Goal: Information Seeking & Learning: Learn about a topic

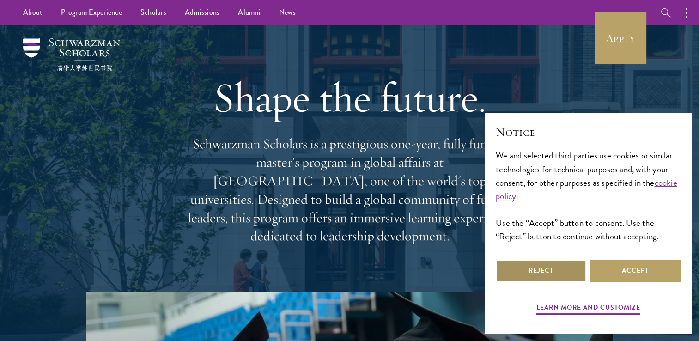
click at [526, 274] on button "Reject" at bounding box center [541, 271] width 91 height 22
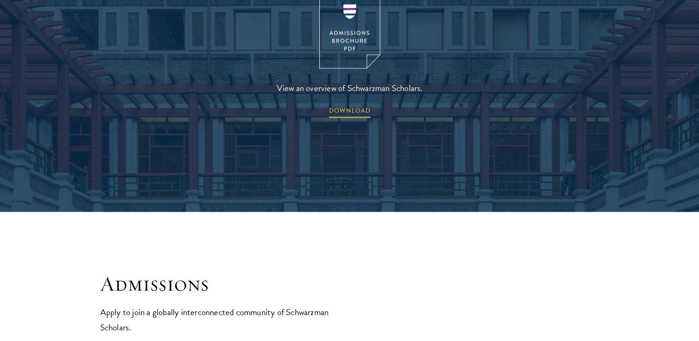
scroll to position [1539, 0]
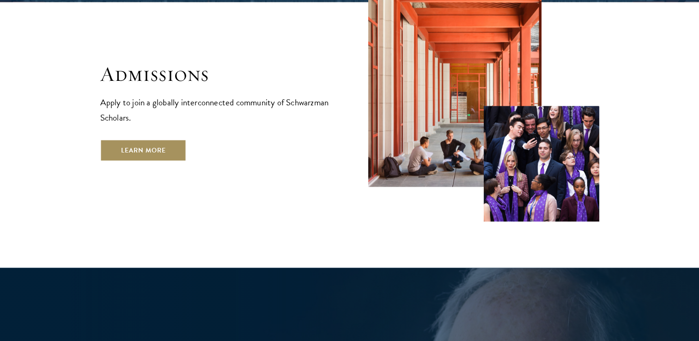
click at [171, 139] on link "Learn More" at bounding box center [143, 150] width 86 height 22
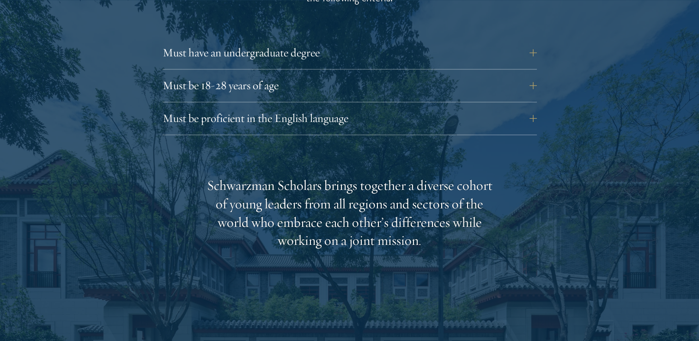
scroll to position [1331, 0]
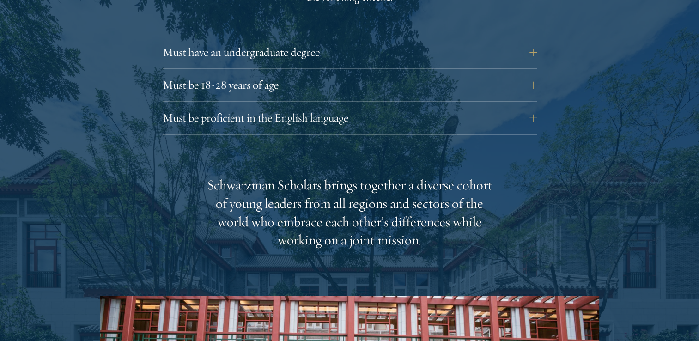
click at [284, 21] on div "Eligibility In addition to demonstrating extraordinary leadership skills, the a…" at bounding box center [349, 236] width 499 height 669
click at [287, 41] on button "Must have an undergraduate degree" at bounding box center [356, 52] width 374 height 22
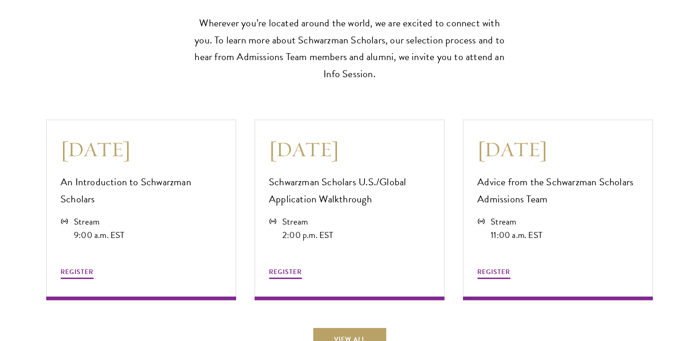
scroll to position [2648, 0]
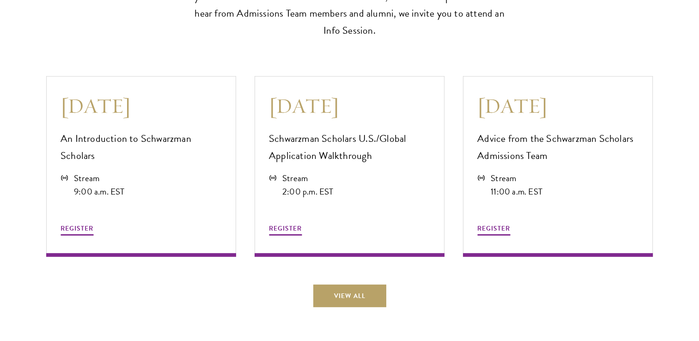
click at [537, 285] on div "View All" at bounding box center [349, 295] width 606 height 22
click at [97, 218] on div "REGISTER" at bounding box center [141, 217] width 161 height 39
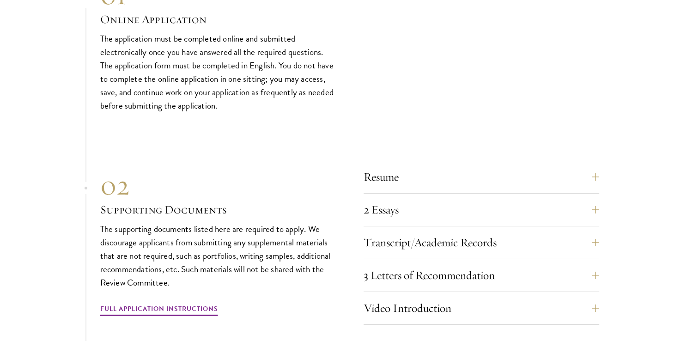
scroll to position [3122, 0]
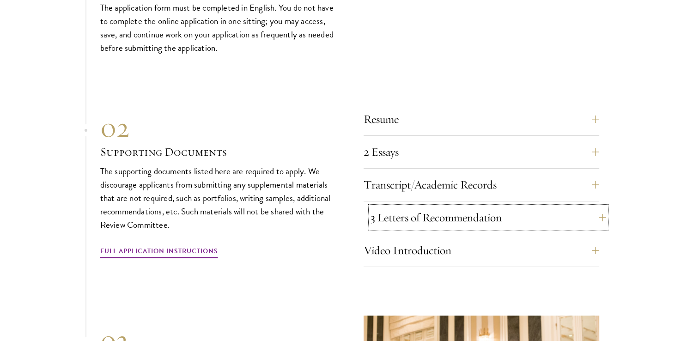
click at [388, 213] on button "3 Letters of Recommendation" at bounding box center [488, 217] width 236 height 22
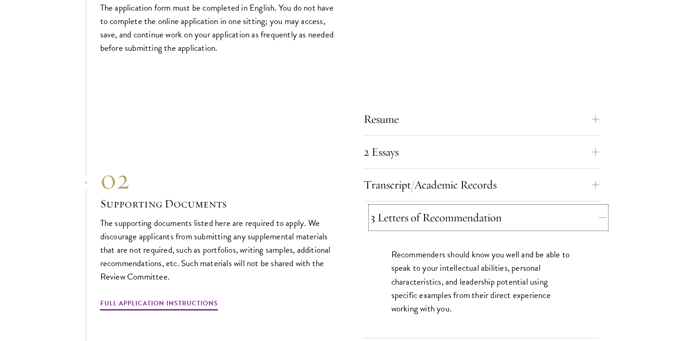
click at [388, 213] on button "3 Letters of Recommendation" at bounding box center [488, 217] width 236 height 22
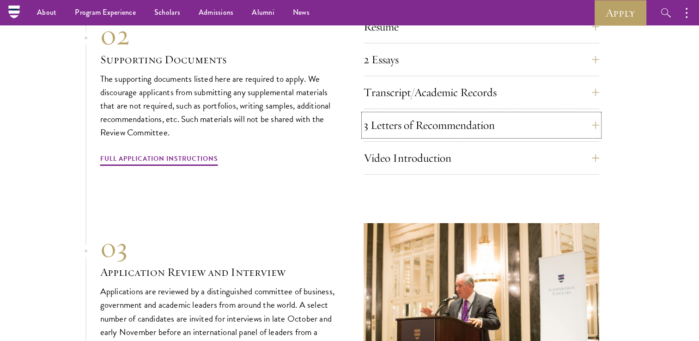
scroll to position [3199, 0]
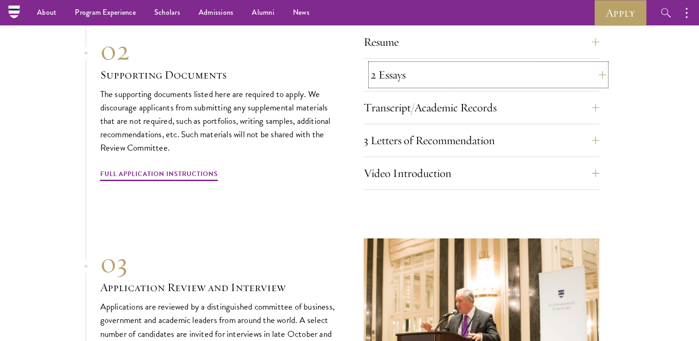
click at [415, 64] on button "2 Essays" at bounding box center [488, 75] width 236 height 22
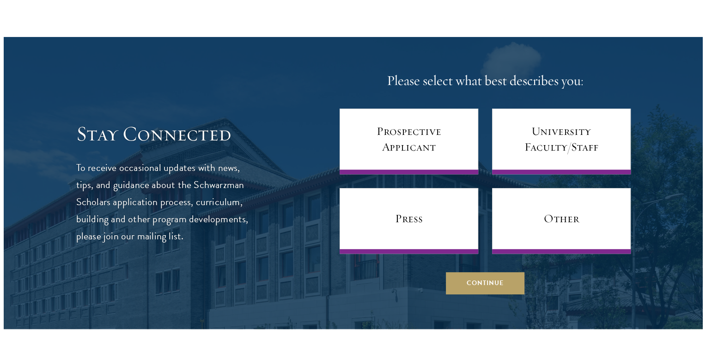
scroll to position [4003, 0]
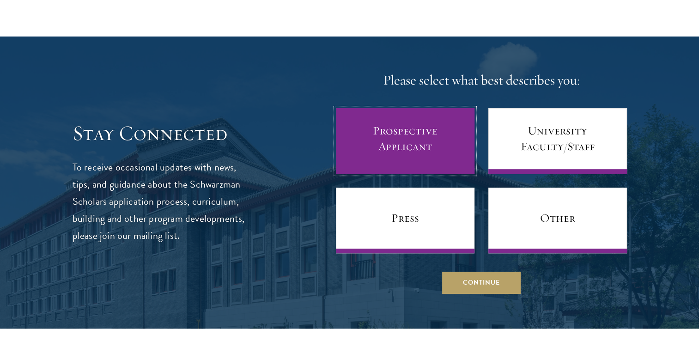
click at [360, 163] on link "Prospective Applicant" at bounding box center [405, 141] width 139 height 66
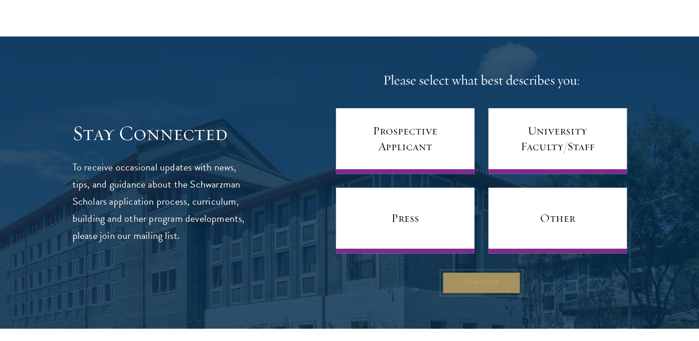
click at [468, 278] on button "Continue" at bounding box center [481, 283] width 79 height 22
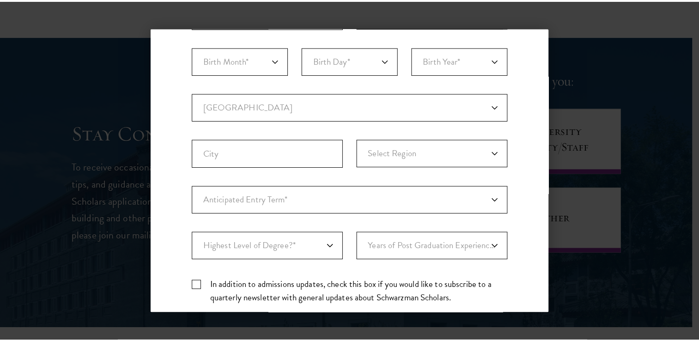
scroll to position [286, 0]
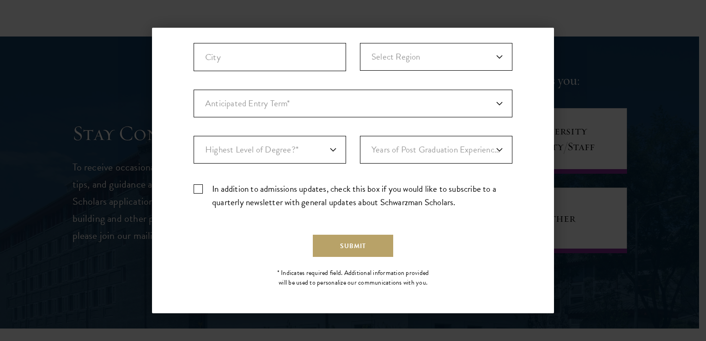
click at [615, 236] on div "Back Stay Connected Please select what best describes you: Prospective Applican…" at bounding box center [353, 170] width 706 height 285
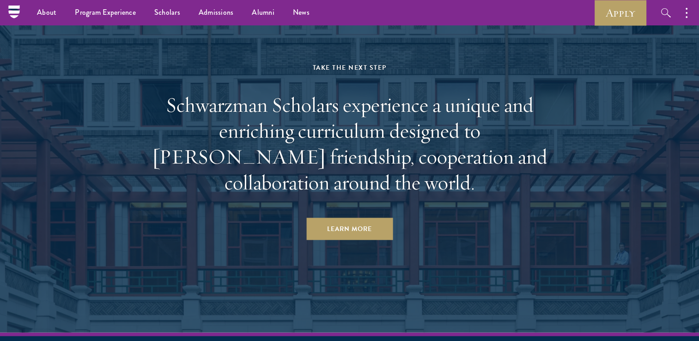
scroll to position [4812, 0]
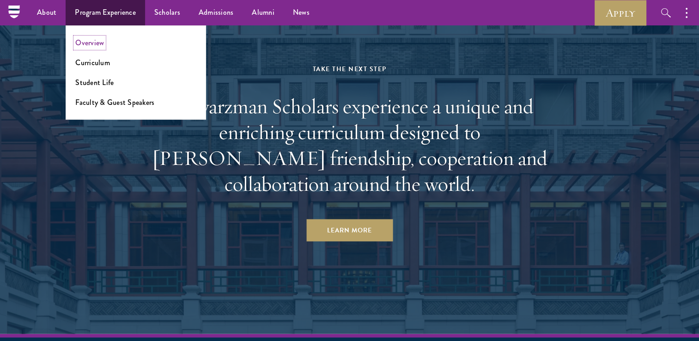
click at [95, 45] on link "Overview" at bounding box center [89, 42] width 29 height 11
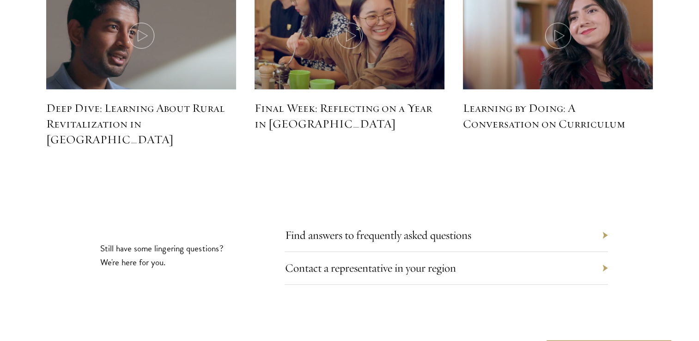
scroll to position [4224, 0]
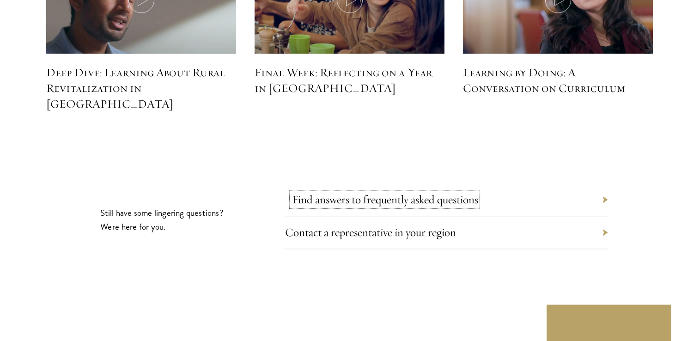
click at [383, 192] on link "Find answers to frequently asked questions" at bounding box center [384, 199] width 186 height 14
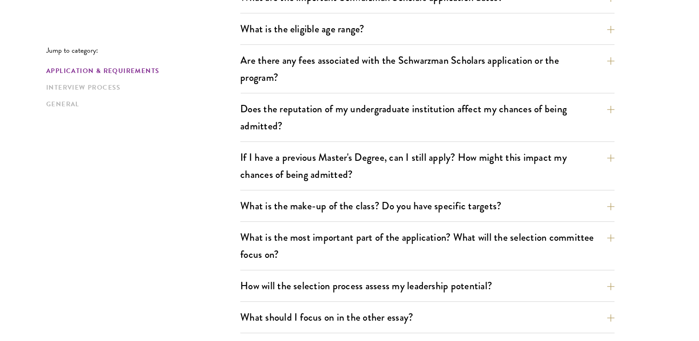
scroll to position [323, 0]
click at [116, 84] on link "Interview Process" at bounding box center [140, 88] width 188 height 10
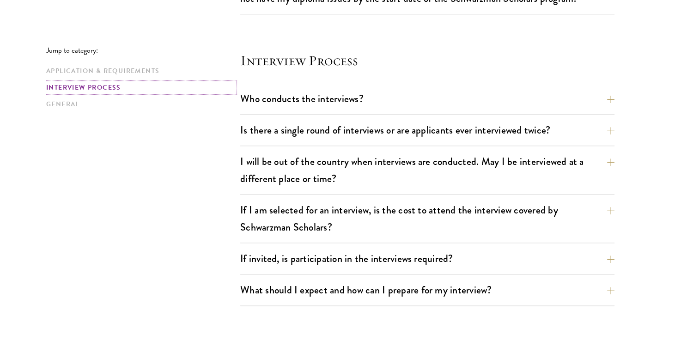
scroll to position [1028, 0]
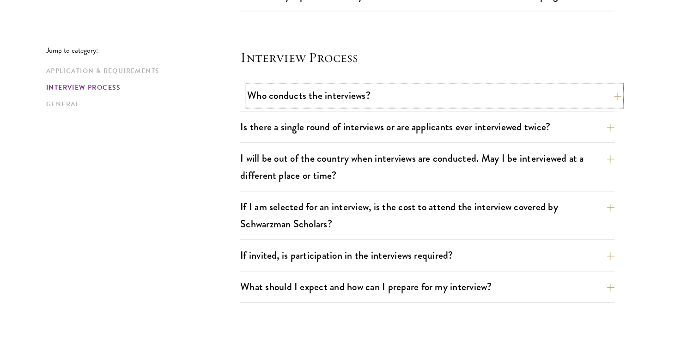
click at [308, 92] on button "Who conducts the interviews?" at bounding box center [434, 95] width 374 height 21
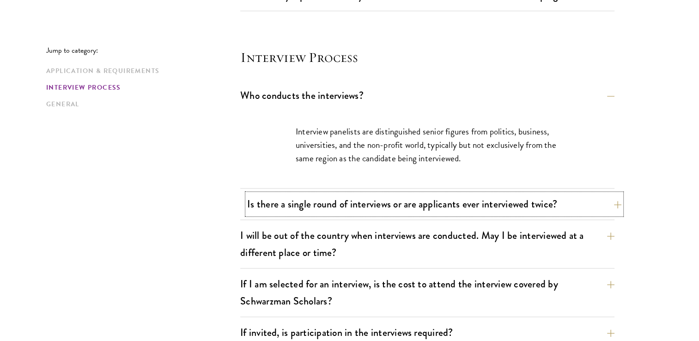
click at [275, 211] on button "Is there a single round of interviews or are applicants ever interviewed twice?" at bounding box center [434, 204] width 374 height 21
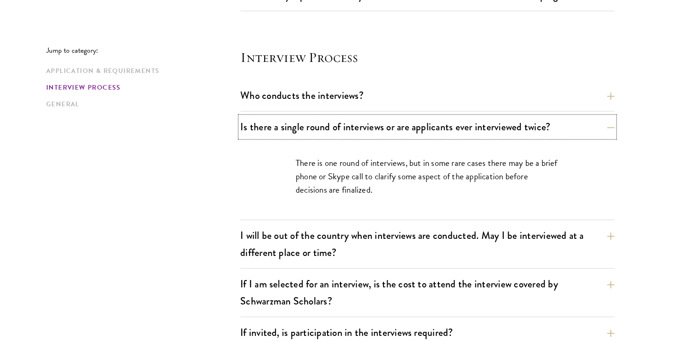
scroll to position [323, 0]
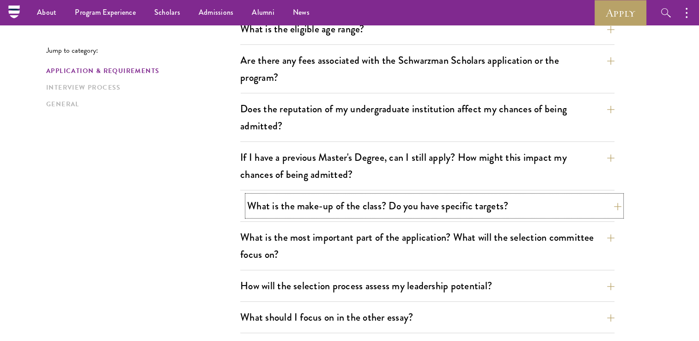
click at [313, 210] on button "What is the make-up of the class? Do you have specific targets?" at bounding box center [434, 205] width 374 height 21
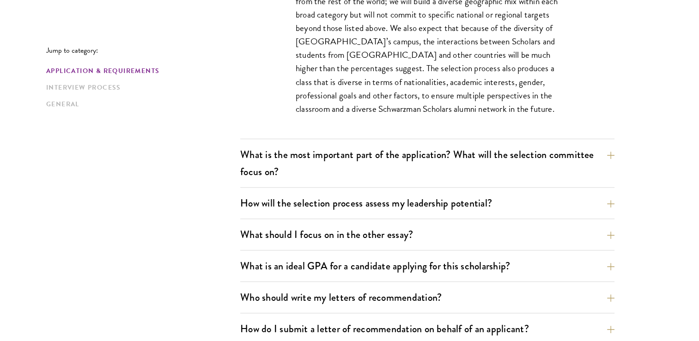
scroll to position [591, 0]
click at [268, 166] on button "What is the most important part of the application? What will the selection com…" at bounding box center [434, 163] width 374 height 38
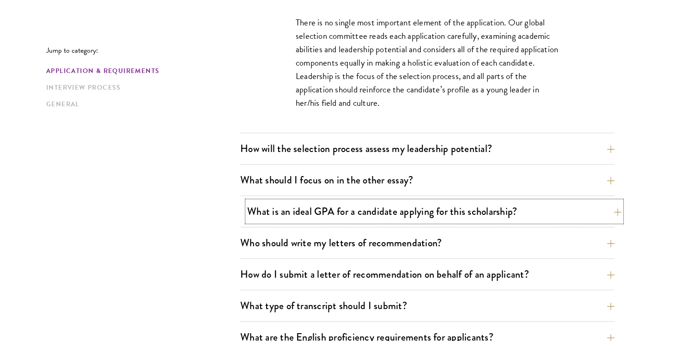
click at [265, 206] on button "What is an ideal GPA for a candidate applying for this scholarship?" at bounding box center [434, 211] width 374 height 21
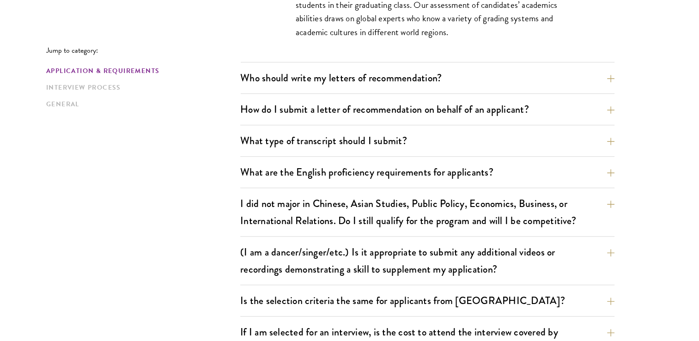
scroll to position [845, 0]
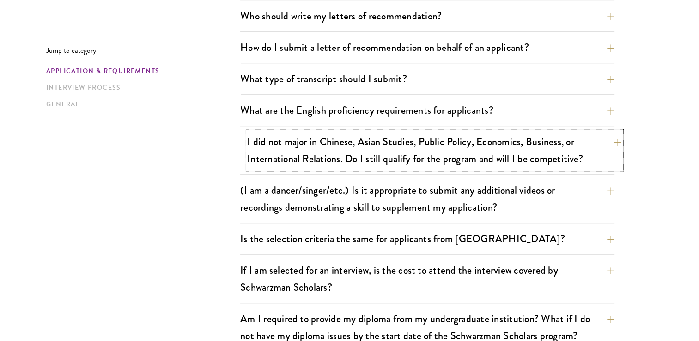
click at [290, 156] on button "I did not major in Chinese, Asian Studies, Public Policy, Economics, Business, …" at bounding box center [434, 150] width 374 height 38
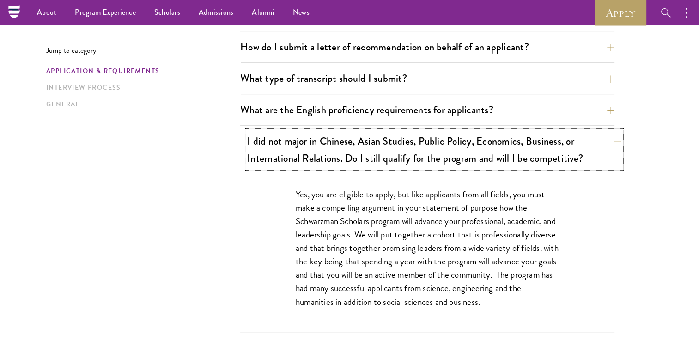
scroll to position [687, 0]
click at [290, 156] on button "I did not major in Chinese, Asian Studies, Public Policy, Economics, Business, …" at bounding box center [434, 150] width 374 height 38
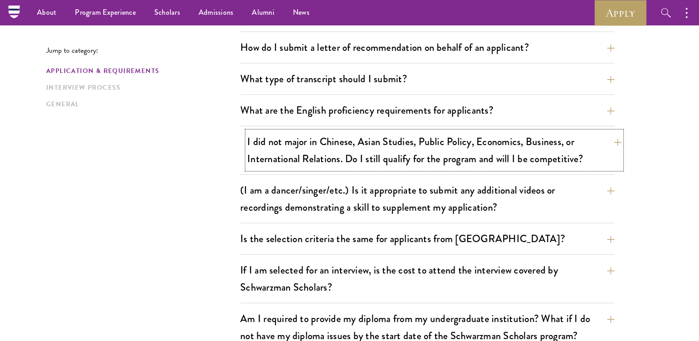
click at [290, 156] on button "I did not major in Chinese, Asian Studies, Public Policy, Economics, Business, …" at bounding box center [434, 150] width 374 height 38
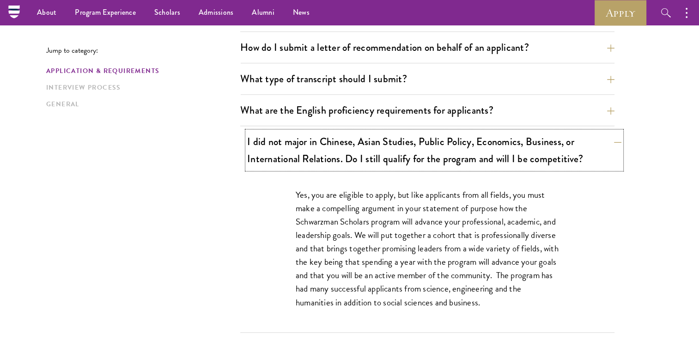
click at [290, 156] on button "I did not major in Chinese, Asian Studies, Public Policy, Economics, Business, …" at bounding box center [434, 150] width 374 height 38
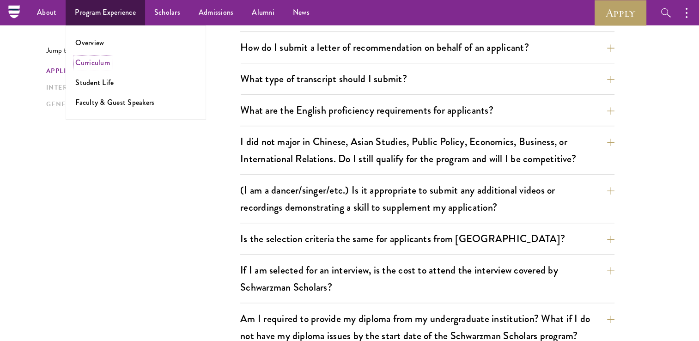
click at [107, 64] on link "Curriculum" at bounding box center [92, 62] width 35 height 11
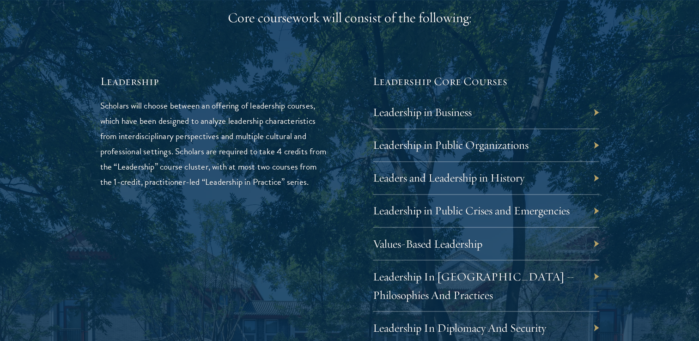
scroll to position [1509, 0]
click at [450, 138] on link "Leadership in Public Organizations" at bounding box center [458, 144] width 156 height 14
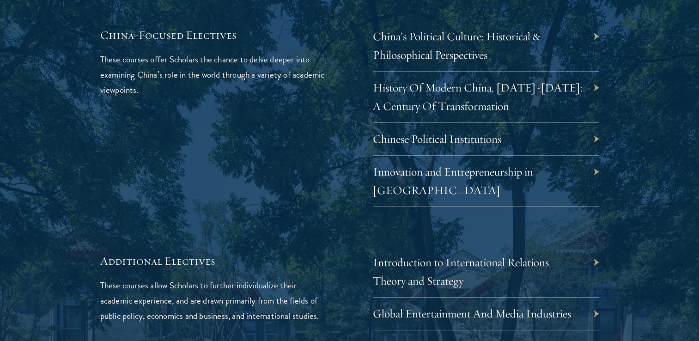
scroll to position [2910, 0]
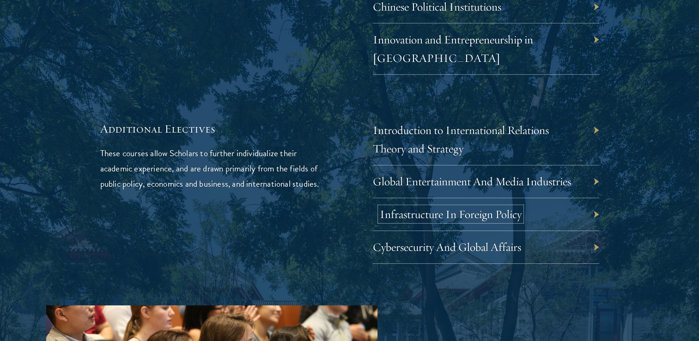
click at [424, 207] on link "Infrastructure In Foreign Policy" at bounding box center [451, 214] width 142 height 14
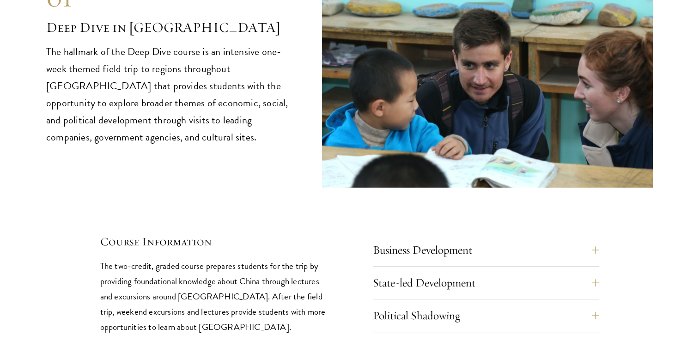
scroll to position [3942, 0]
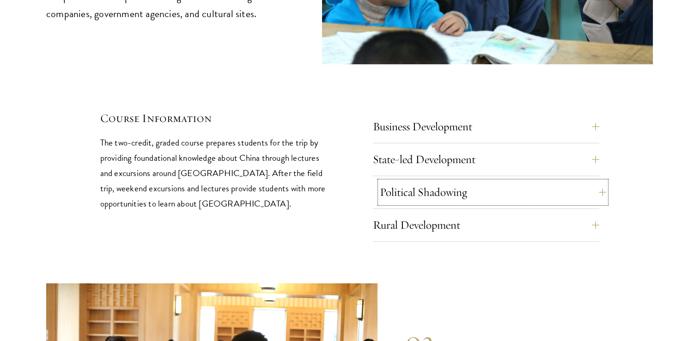
click at [422, 181] on button "Political Shadowing" at bounding box center [493, 192] width 226 height 22
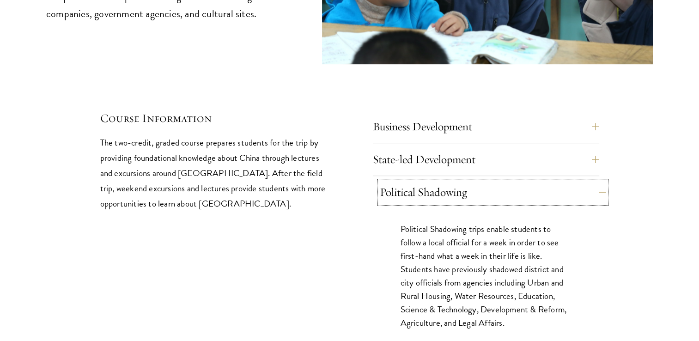
click at [422, 181] on button "Political Shadowing" at bounding box center [493, 192] width 226 height 22
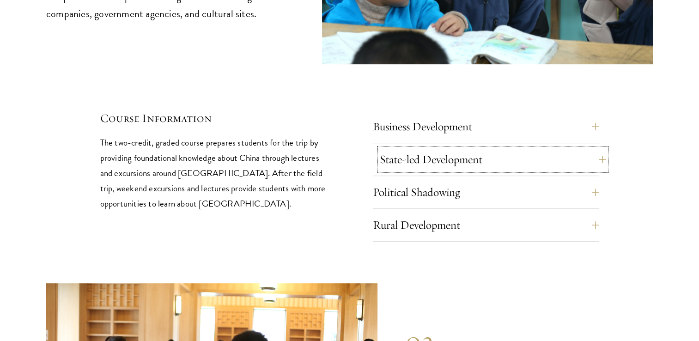
click at [430, 148] on button "State-led Development" at bounding box center [493, 159] width 226 height 22
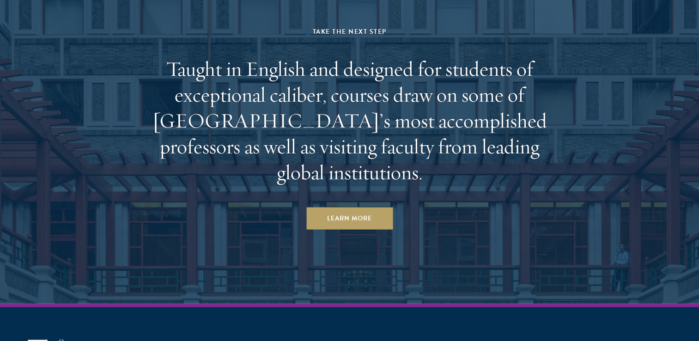
scroll to position [5716, 0]
click at [266, 55] on h2 "Taught in English and designed for students of exceptional caliber, courses dra…" at bounding box center [350, 119] width 430 height 129
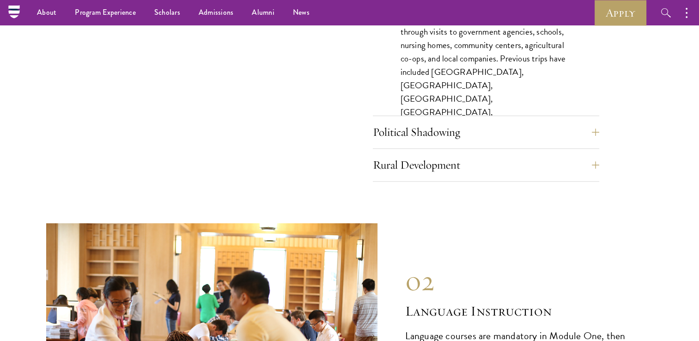
scroll to position [4146, 0]
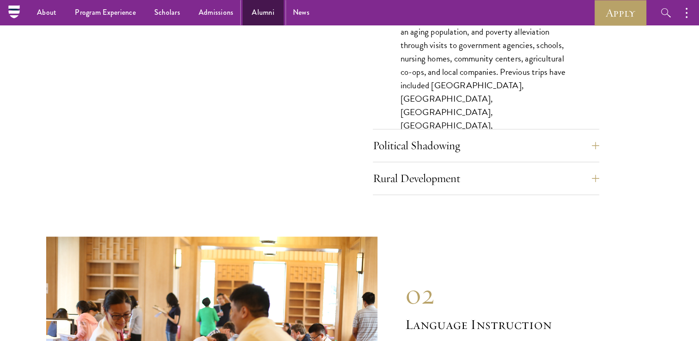
click at [264, 19] on link "Alumni" at bounding box center [262, 12] width 41 height 25
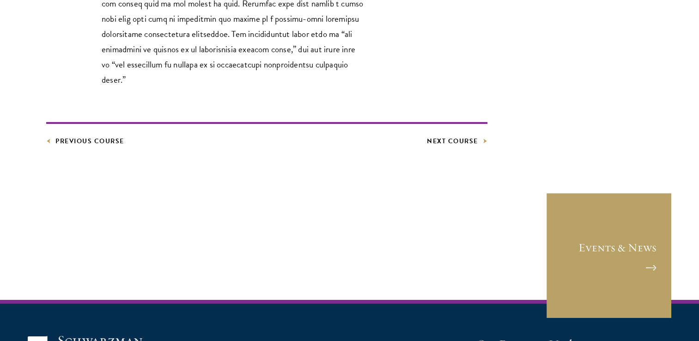
scroll to position [586, 0]
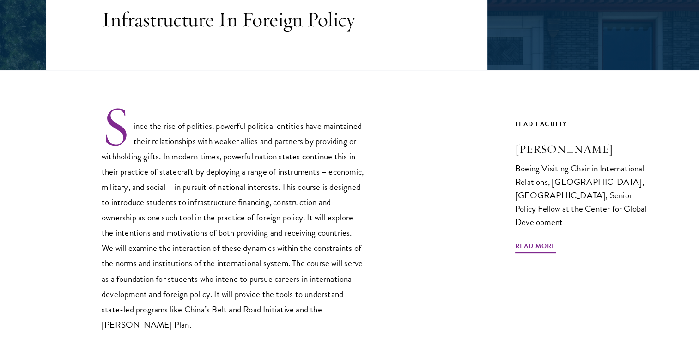
scroll to position [313, 0]
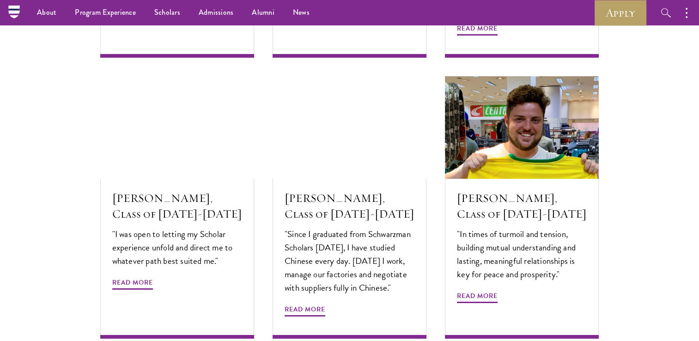
scroll to position [3055, 0]
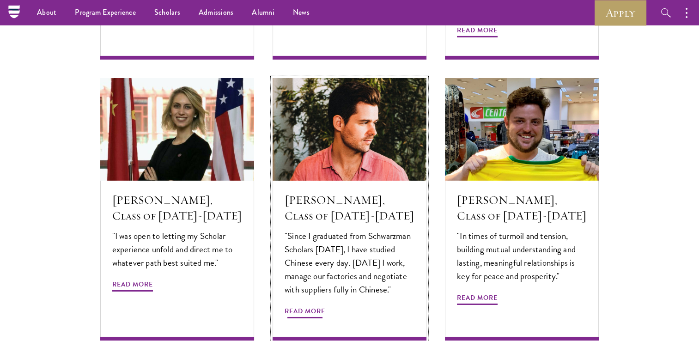
click at [325, 193] on h5 "Tomas Fuentes Benitez, Class of 2016-2017" at bounding box center [349, 207] width 130 height 31
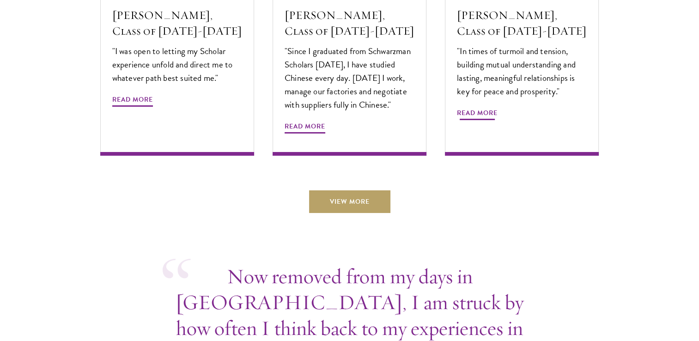
scroll to position [3386, 0]
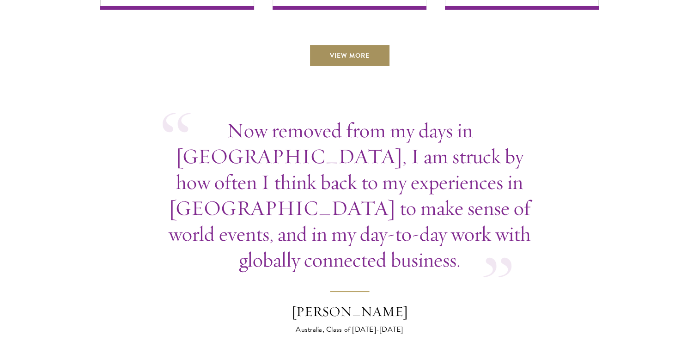
click at [376, 44] on link "View More" at bounding box center [349, 55] width 81 height 22
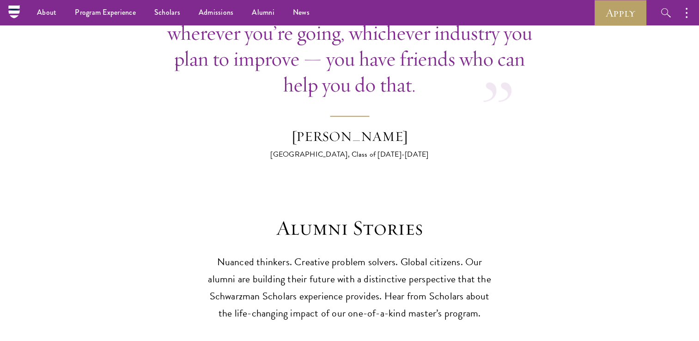
scroll to position [2341, 0]
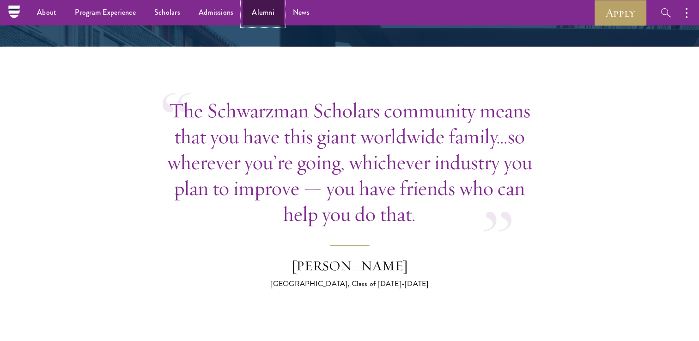
click at [262, 8] on link "Alumni" at bounding box center [262, 12] width 41 height 25
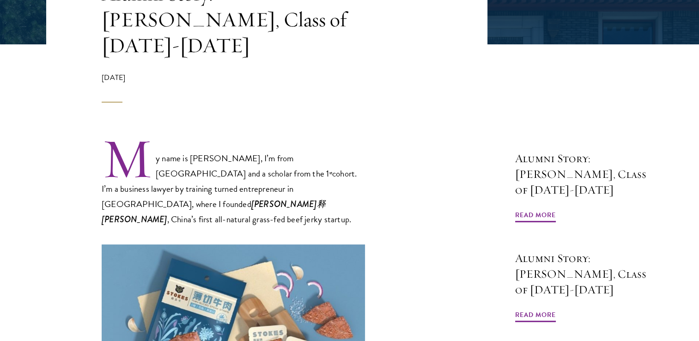
scroll to position [243, 0]
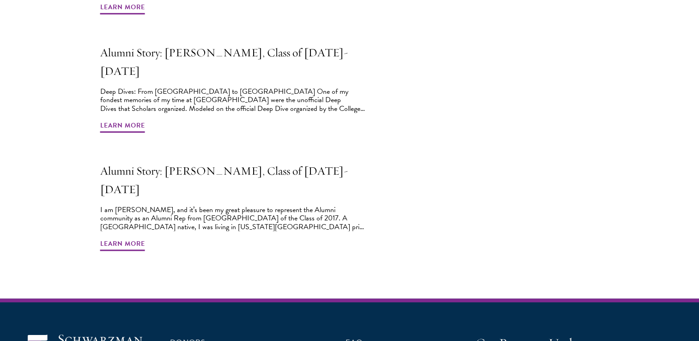
scroll to position [803, 0]
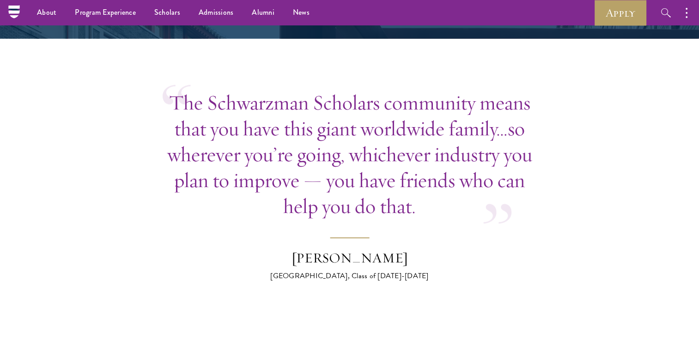
scroll to position [2339, 0]
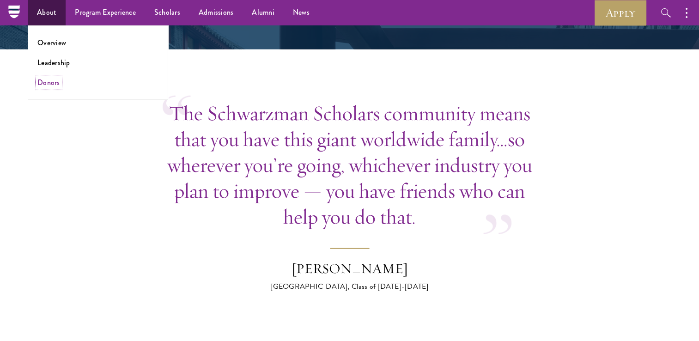
click at [48, 82] on link "Donors" at bounding box center [48, 82] width 23 height 11
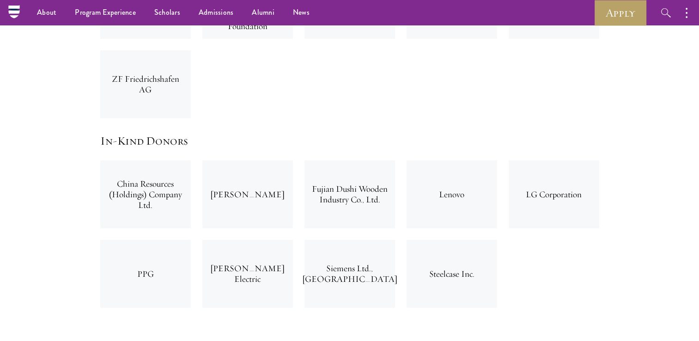
scroll to position [3103, 0]
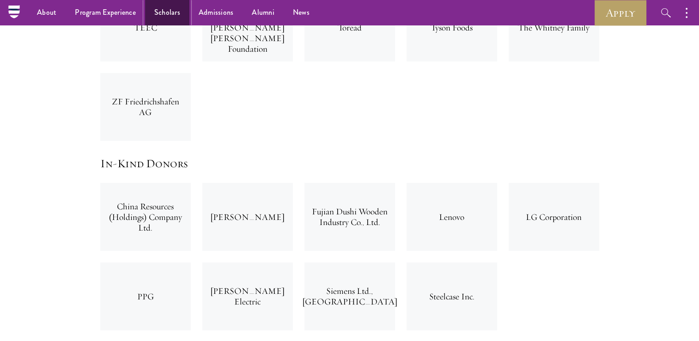
click at [161, 19] on link "Scholars" at bounding box center [167, 12] width 44 height 25
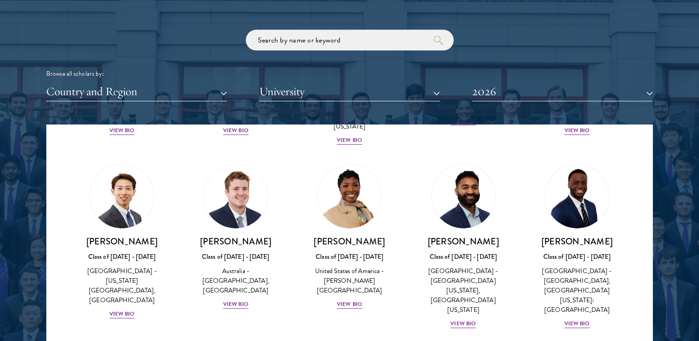
scroll to position [345, 0]
click at [183, 95] on button "Country and Region" at bounding box center [136, 91] width 181 height 19
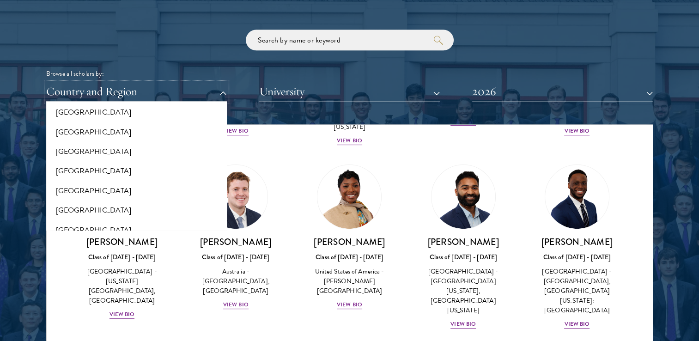
scroll to position [1574, 0]
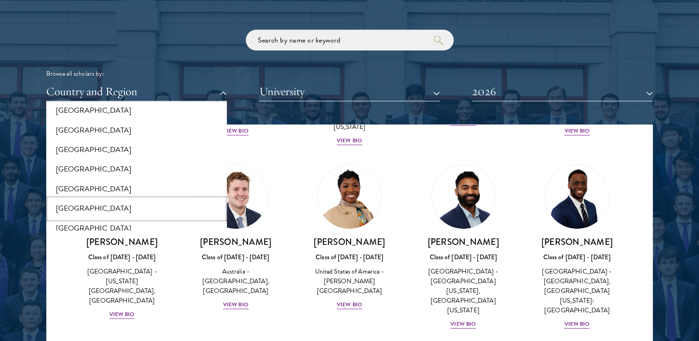
click at [149, 200] on button "[GEOGRAPHIC_DATA]" at bounding box center [136, 208] width 175 height 19
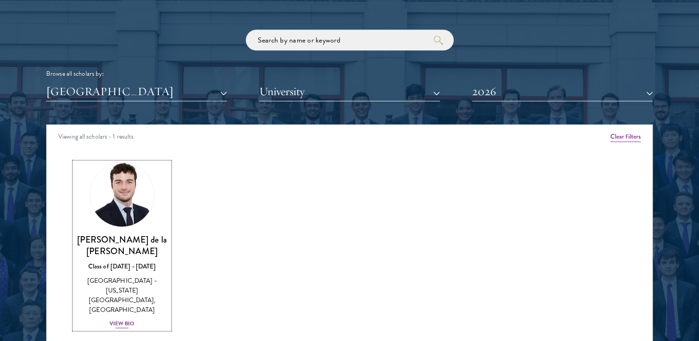
click at [141, 208] on img at bounding box center [122, 194] width 70 height 70
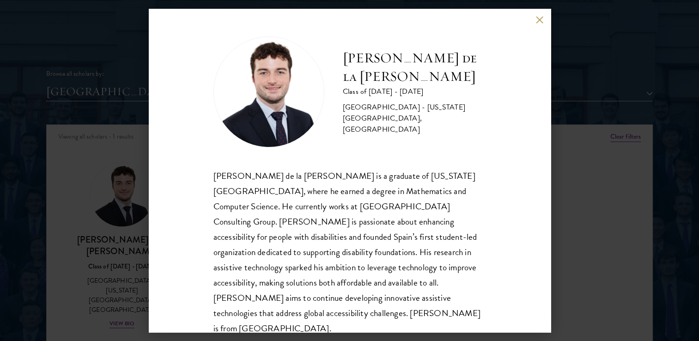
scroll to position [1, 0]
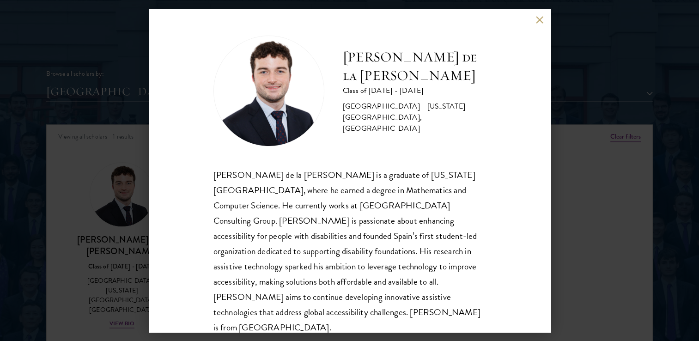
click at [567, 272] on div "[PERSON_NAME] de la [PERSON_NAME] Class of [DATE] - [DATE] [GEOGRAPHIC_DATA] - …" at bounding box center [349, 170] width 699 height 341
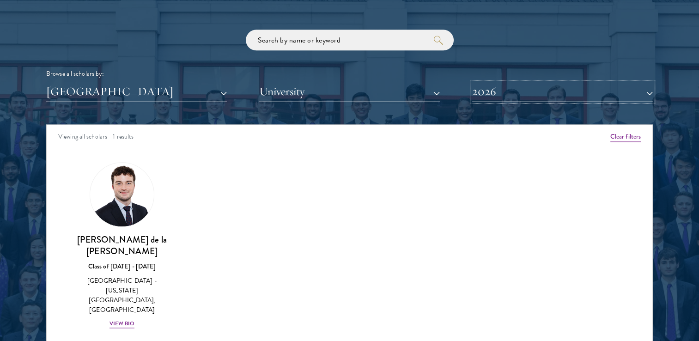
click at [552, 99] on button "2026" at bounding box center [562, 91] width 181 height 19
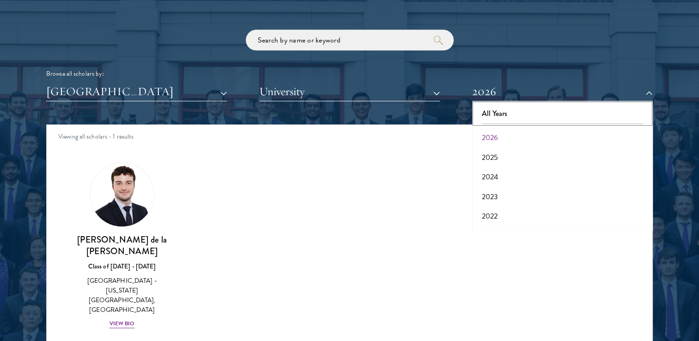
click at [514, 113] on button "All Years" at bounding box center [562, 113] width 175 height 19
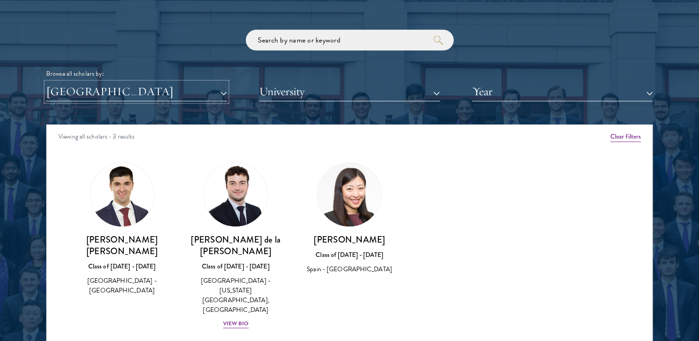
click at [159, 99] on button "[GEOGRAPHIC_DATA]" at bounding box center [136, 91] width 181 height 19
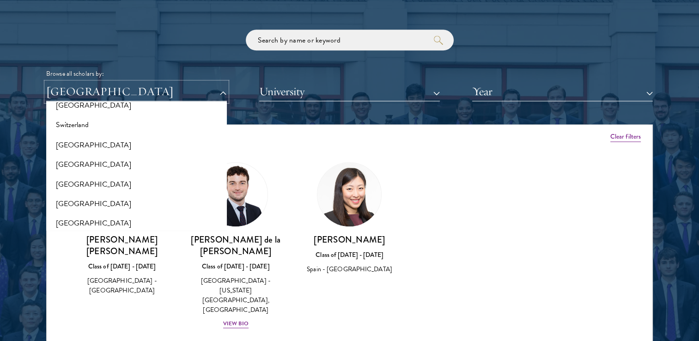
scroll to position [1729, 0]
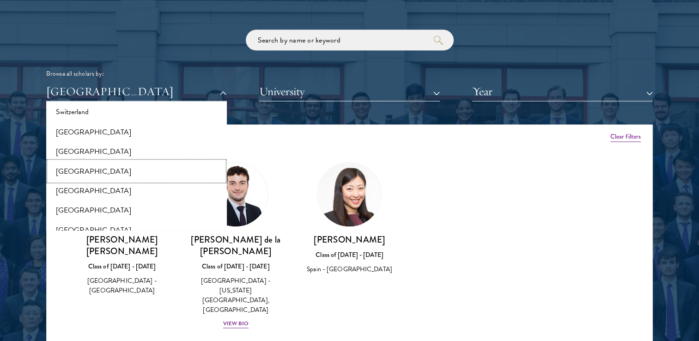
click at [144, 162] on button "[GEOGRAPHIC_DATA]" at bounding box center [136, 170] width 175 height 19
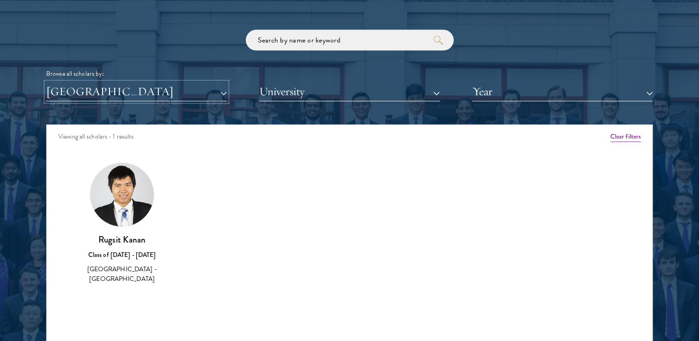
click at [165, 99] on button "[GEOGRAPHIC_DATA]" at bounding box center [136, 91] width 181 height 19
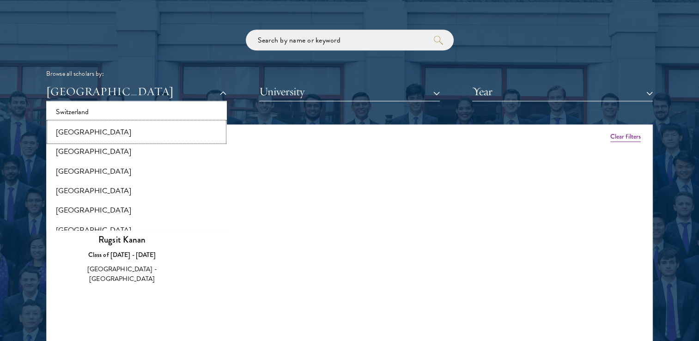
click at [159, 122] on button "[GEOGRAPHIC_DATA]" at bounding box center [136, 131] width 175 height 19
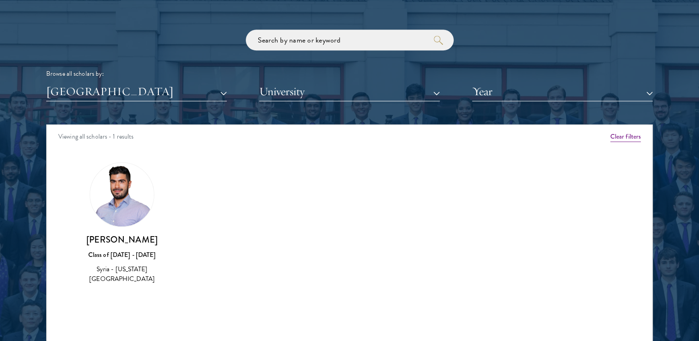
click at [160, 101] on div "Scholar Directory Congratulations and welcome to the Schwarzman Scholars Class …" at bounding box center [349, 167] width 606 height 470
click at [164, 92] on button "[GEOGRAPHIC_DATA]" at bounding box center [136, 91] width 181 height 19
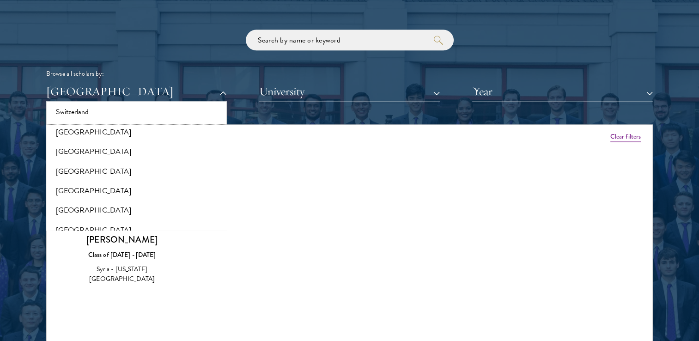
click at [161, 107] on button "Switzerland" at bounding box center [136, 111] width 175 height 19
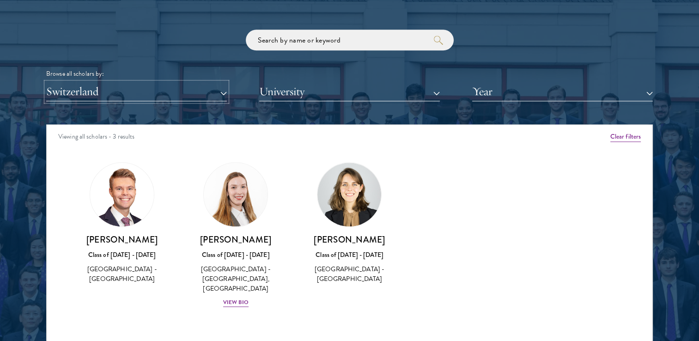
click at [168, 92] on button "Switzerland" at bounding box center [136, 91] width 181 height 19
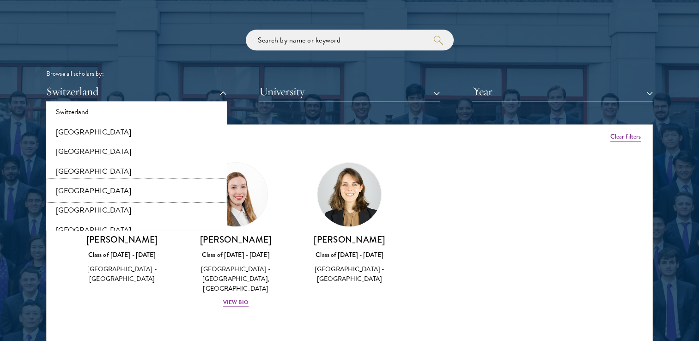
click at [151, 184] on button "[GEOGRAPHIC_DATA]" at bounding box center [136, 190] width 175 height 19
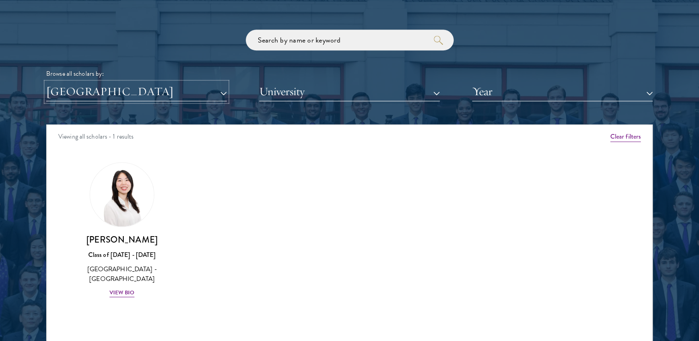
click at [133, 92] on button "[GEOGRAPHIC_DATA]" at bounding box center [136, 91] width 181 height 19
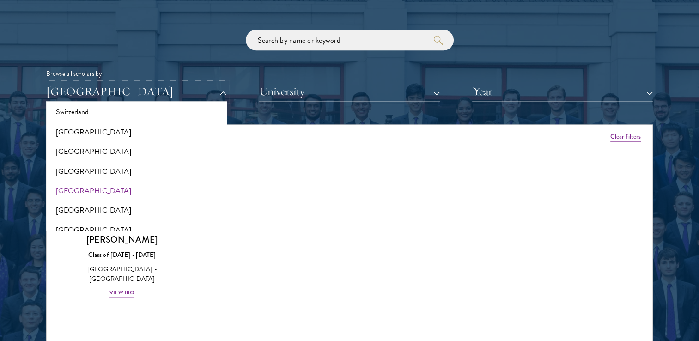
scroll to position [1936, 0]
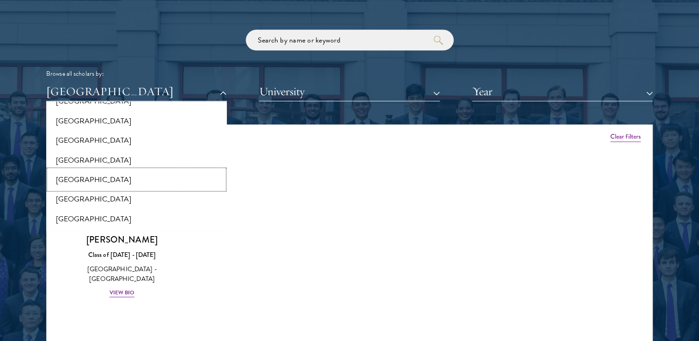
click at [138, 182] on button "[GEOGRAPHIC_DATA]" at bounding box center [136, 178] width 175 height 19
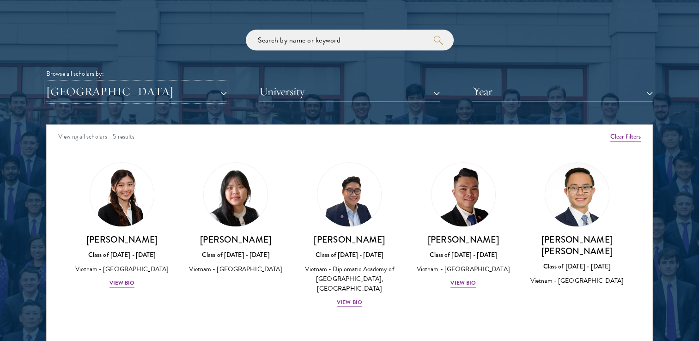
click at [174, 96] on button "[GEOGRAPHIC_DATA]" at bounding box center [136, 91] width 181 height 19
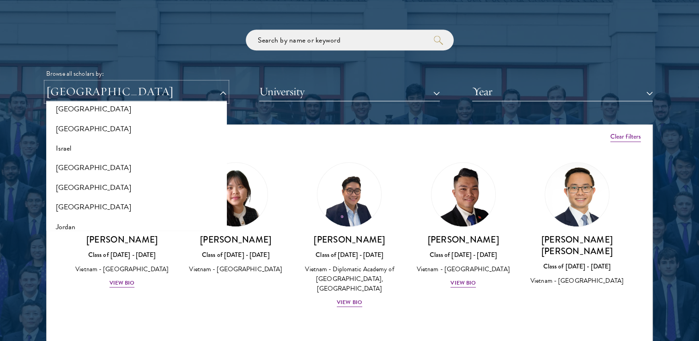
scroll to position [772, 0]
click at [175, 157] on button "Israel" at bounding box center [136, 148] width 175 height 19
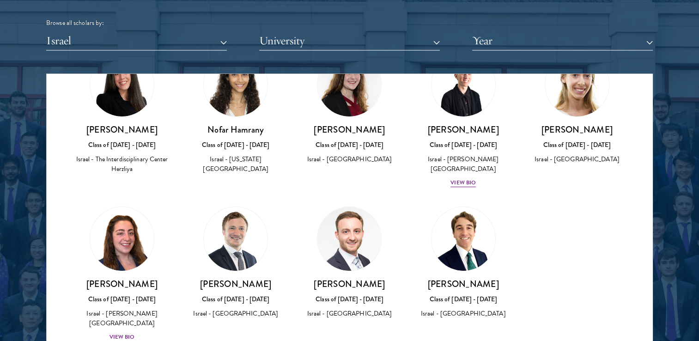
scroll to position [1154, 0]
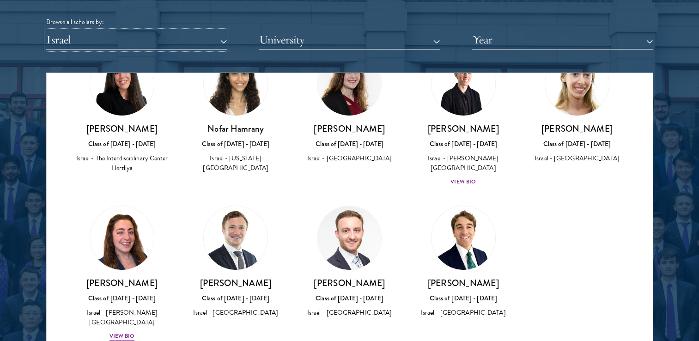
click at [168, 36] on button "Israel" at bounding box center [136, 39] width 181 height 19
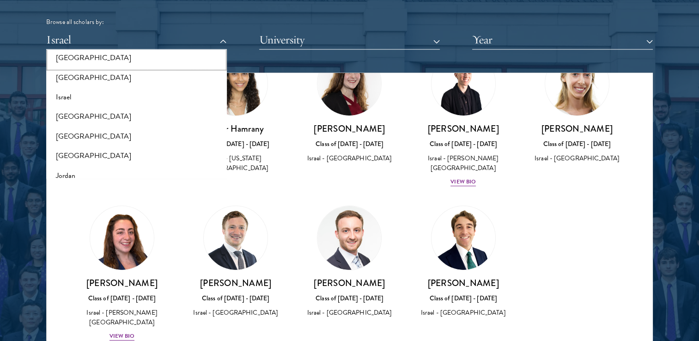
click at [164, 59] on button "[GEOGRAPHIC_DATA]" at bounding box center [136, 57] width 175 height 19
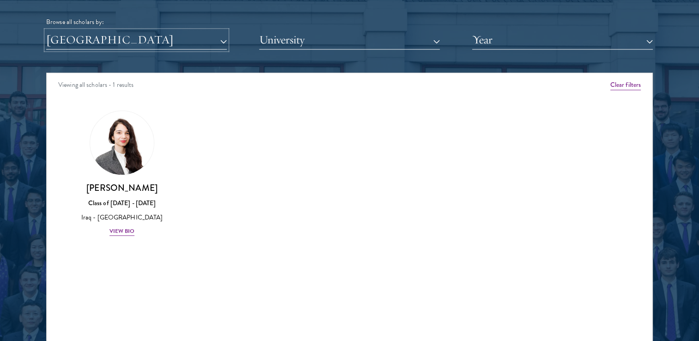
click at [162, 43] on button "[GEOGRAPHIC_DATA]" at bounding box center [136, 39] width 181 height 19
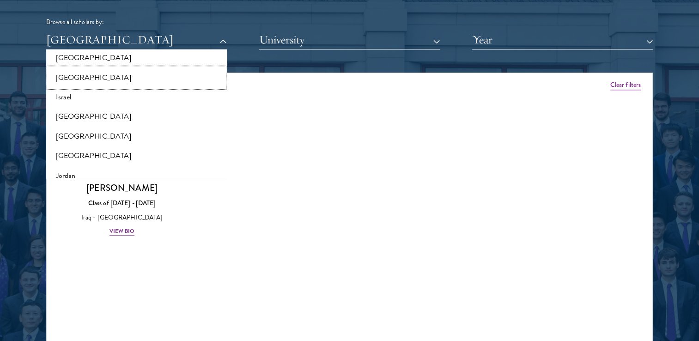
click at [162, 81] on button "[GEOGRAPHIC_DATA]" at bounding box center [136, 77] width 175 height 19
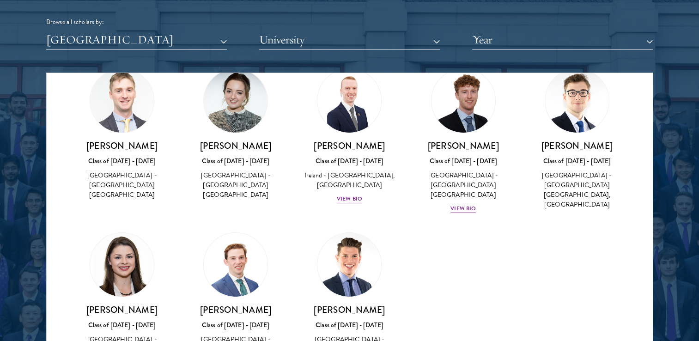
scroll to position [69, 0]
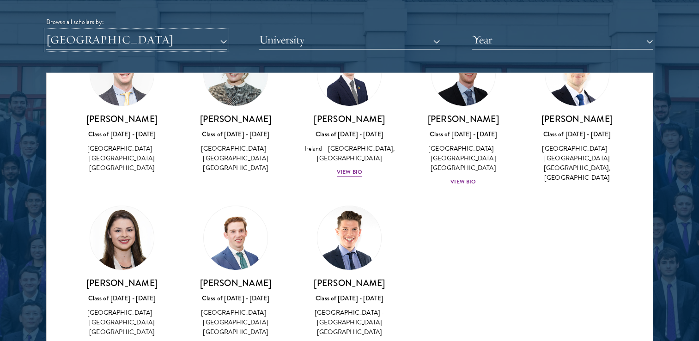
click at [200, 43] on button "[GEOGRAPHIC_DATA]" at bounding box center [136, 39] width 181 height 19
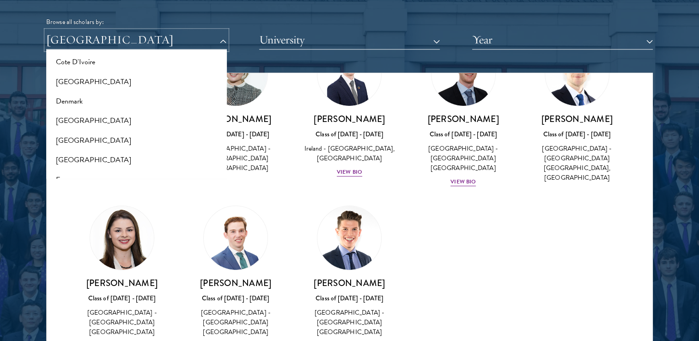
scroll to position [416, 0]
click at [172, 105] on button "Denmark" at bounding box center [136, 100] width 175 height 19
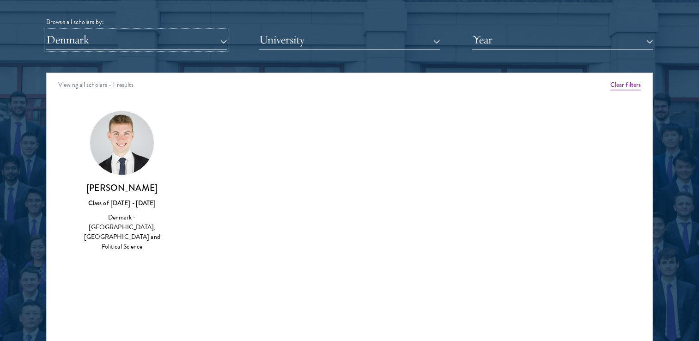
click at [173, 44] on button "Denmark" at bounding box center [136, 39] width 181 height 19
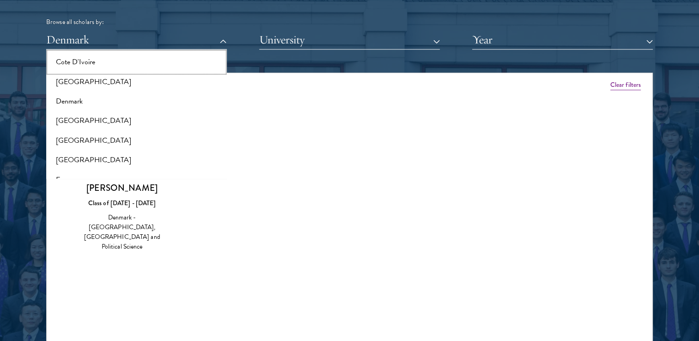
click at [172, 52] on button "Cote D'Ivoire" at bounding box center [136, 61] width 175 height 19
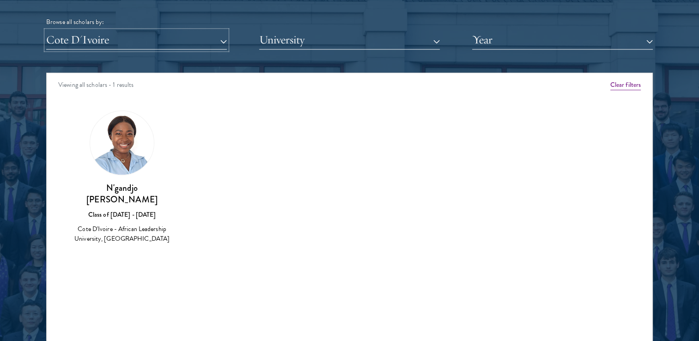
click at [169, 49] on button "Cote D'Ivoire" at bounding box center [136, 39] width 181 height 19
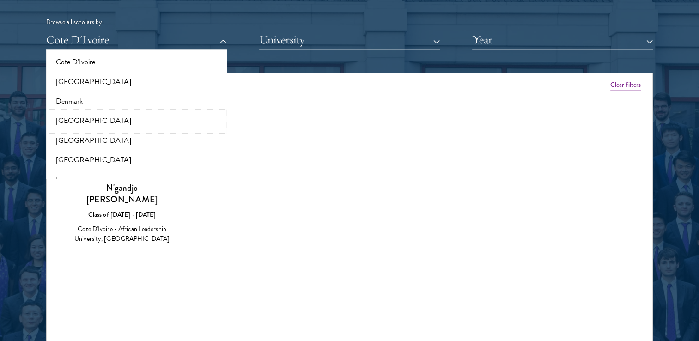
click at [143, 113] on button "[GEOGRAPHIC_DATA]" at bounding box center [136, 120] width 175 height 19
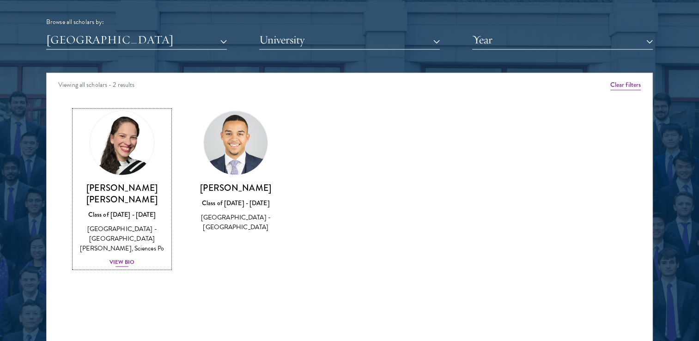
click at [139, 145] on img at bounding box center [122, 143] width 70 height 70
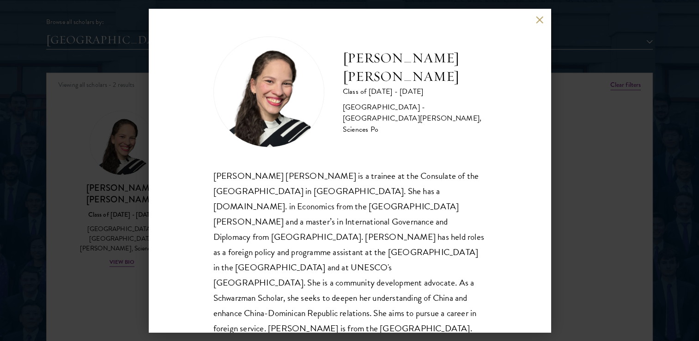
scroll to position [16, 0]
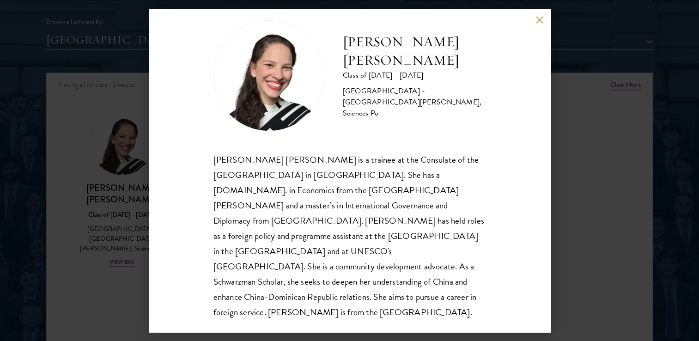
click at [137, 290] on div "[PERSON_NAME] [PERSON_NAME] Class of [DATE] - [DATE] [GEOGRAPHIC_DATA] - [GEOGR…" at bounding box center [349, 170] width 699 height 341
